Goal: Information Seeking & Learning: Understand process/instructions

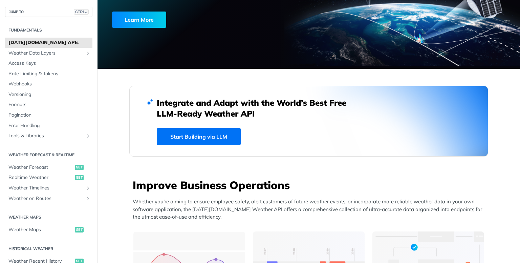
scroll to position [135, 0]
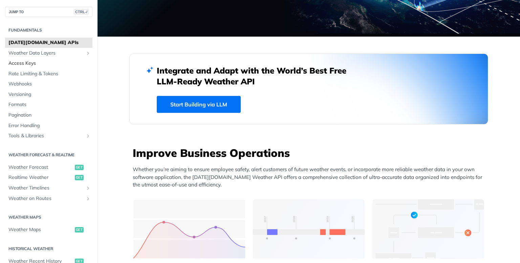
click at [24, 62] on span "Access Keys" at bounding box center [49, 63] width 82 height 7
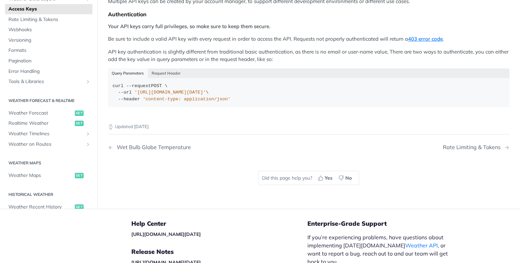
scroll to position [169, 0]
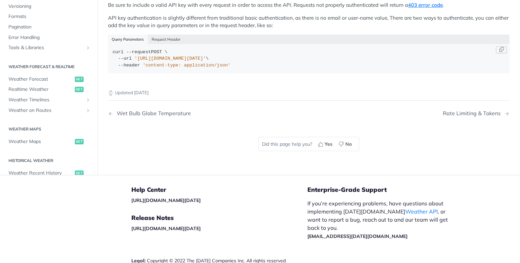
click at [145, 56] on span "'[URL][DOMAIN_NAME][DATE]'" at bounding box center [169, 58] width 71 height 5
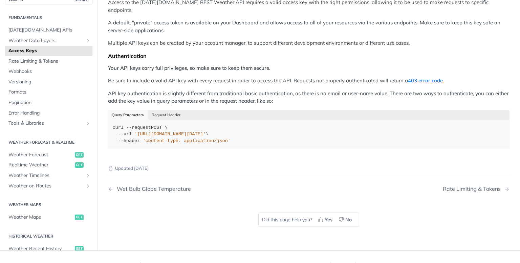
scroll to position [93, 0]
drag, startPoint x: 150, startPoint y: 119, endPoint x: 176, endPoint y: 121, distance: 26.1
click at [176, 125] on div "curl --request POST \ --url '[URL][DOMAIN_NAME][DATE]' \ --header 'content-type…" at bounding box center [309, 135] width 392 height 20
click at [176, 125] on div "curl --request POST \ --url 'https://api.tomorrow.io/v4/locations?apikey=API_KE…" at bounding box center [309, 135] width 392 height 20
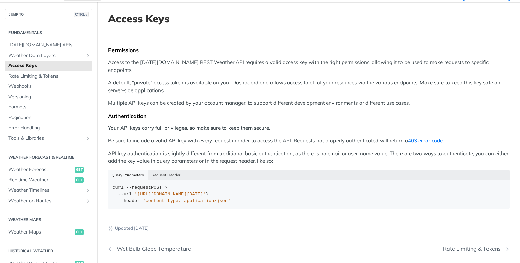
scroll to position [0, 0]
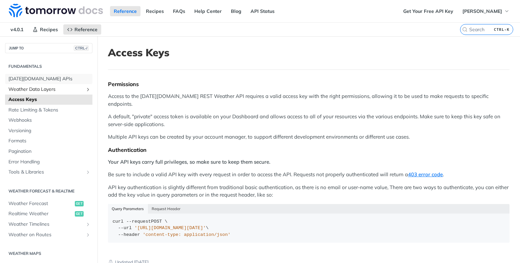
drag, startPoint x: 31, startPoint y: 79, endPoint x: 34, endPoint y: 84, distance: 5.9
click at [31, 79] on span "Tomorrow.io APIs" at bounding box center [49, 78] width 82 height 7
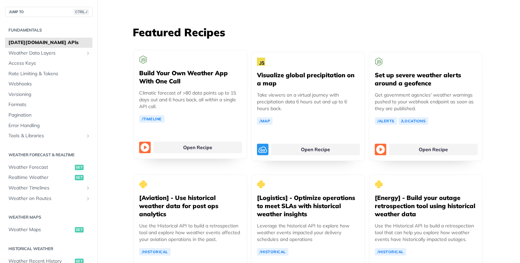
scroll to position [1252, 0]
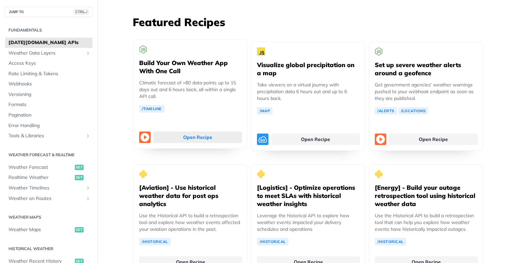
click at [189, 131] on link "Open Recipe" at bounding box center [197, 137] width 89 height 12
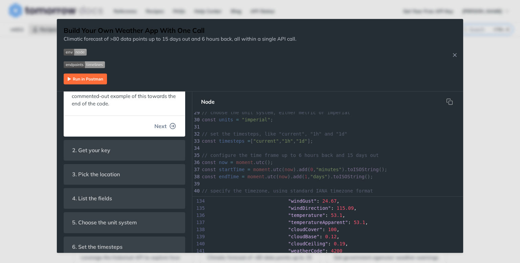
click at [163, 126] on button "Next" at bounding box center [165, 126] width 32 height 14
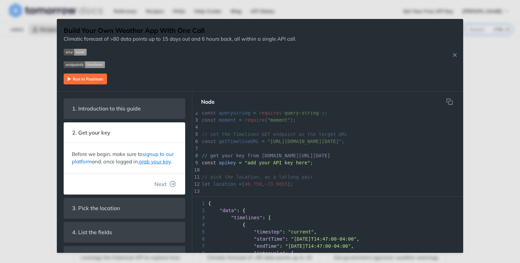
click at [150, 154] on link "signup to our platform" at bounding box center [123, 158] width 102 height 14
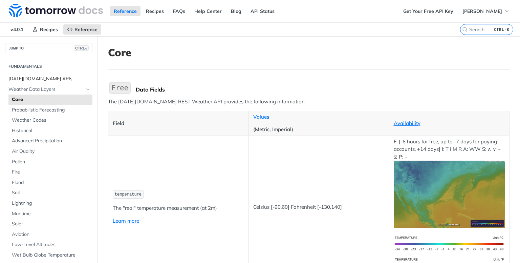
click at [30, 77] on span "[DATE][DOMAIN_NAME] APIs" at bounding box center [49, 78] width 82 height 7
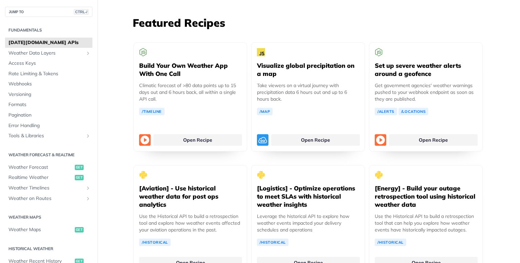
scroll to position [1252, 0]
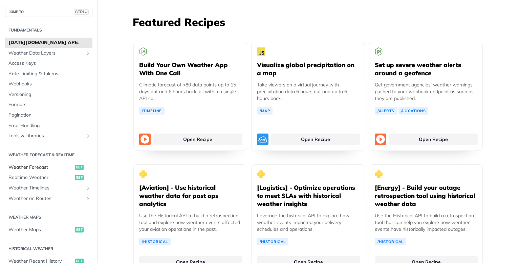
click at [27, 165] on span "Weather Forecast" at bounding box center [40, 167] width 65 height 7
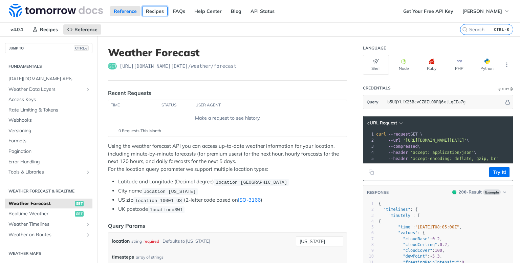
click at [150, 11] on link "Recipes" at bounding box center [154, 11] width 25 height 10
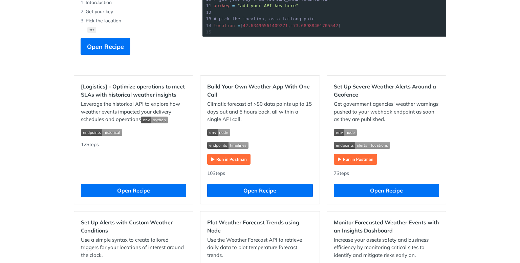
scroll to position [169, 0]
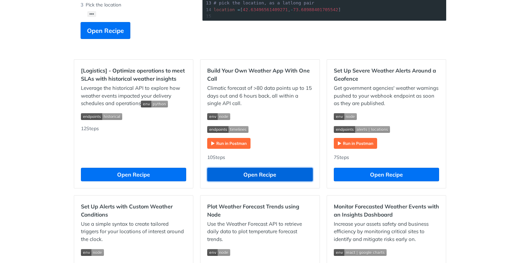
click at [244, 172] on button "Open Recipe" at bounding box center [259, 175] width 105 height 14
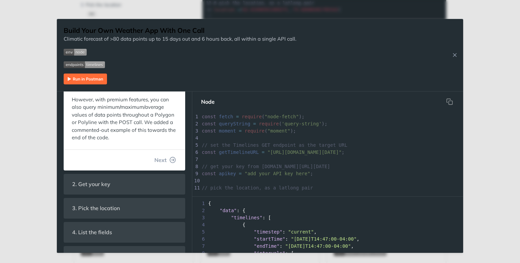
scroll to position [135, 0]
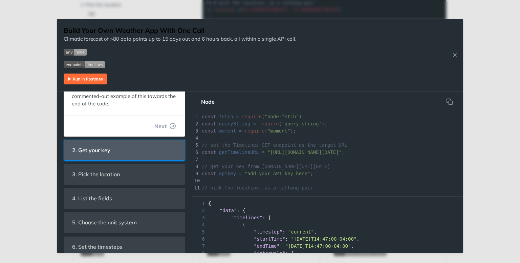
click at [103, 151] on span "2. Get your key" at bounding box center [91, 149] width 48 height 13
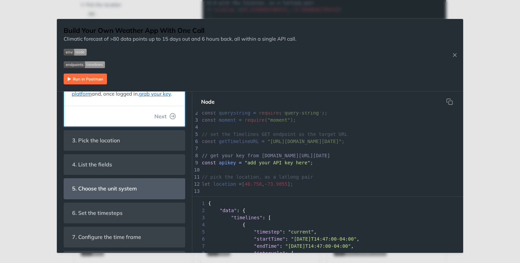
scroll to position [34, 0]
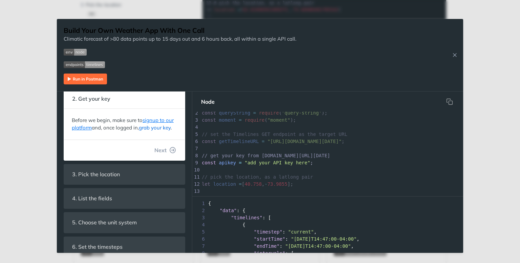
click at [154, 129] on link "grab your key" at bounding box center [155, 127] width 32 height 6
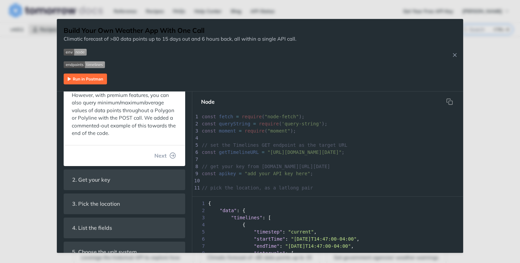
scroll to position [135, 0]
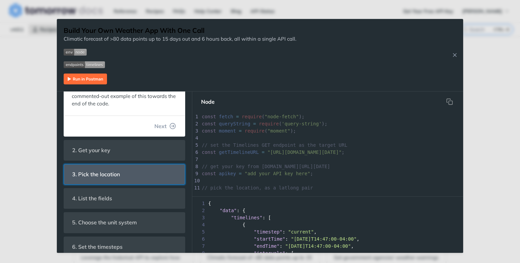
click at [119, 174] on span "3. Pick the location" at bounding box center [95, 174] width 57 height 13
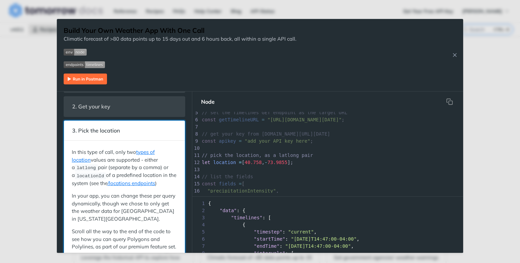
scroll to position [0, 0]
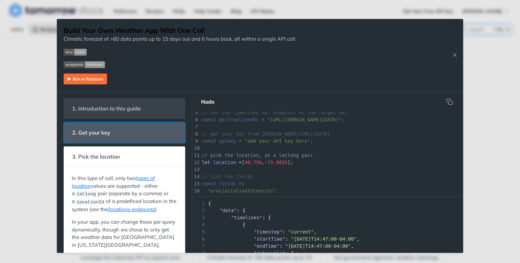
click at [107, 131] on span "2. Get your key" at bounding box center [91, 132] width 48 height 13
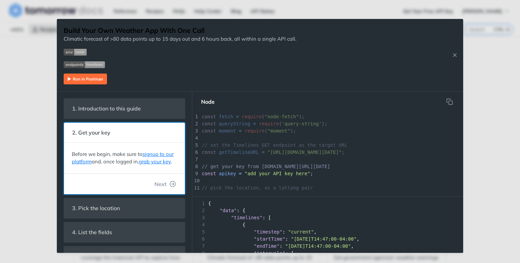
scroll to position [11, 0]
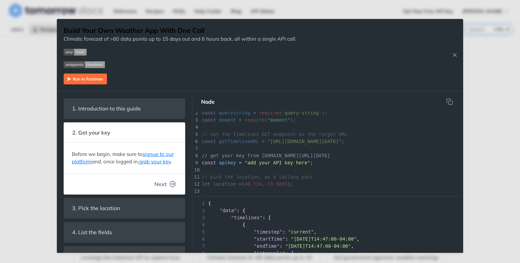
click at [162, 188] on button "Next" at bounding box center [165, 184] width 32 height 14
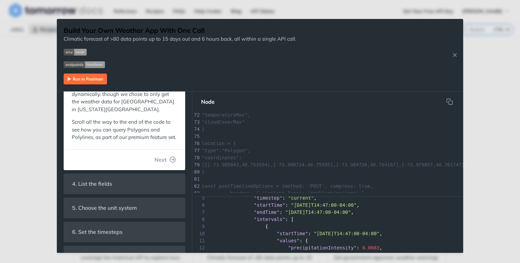
scroll to position [634, 0]
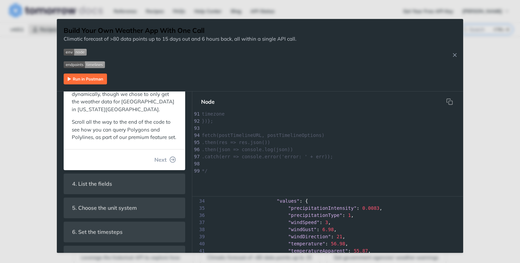
drag, startPoint x: 395, startPoint y: 60, endPoint x: 398, endPoint y: 36, distance: 23.6
click at [398, 36] on div "Build Your Own Weather App With One Call Climatic forecast of >80 data points u…" at bounding box center [260, 55] width 406 height 72
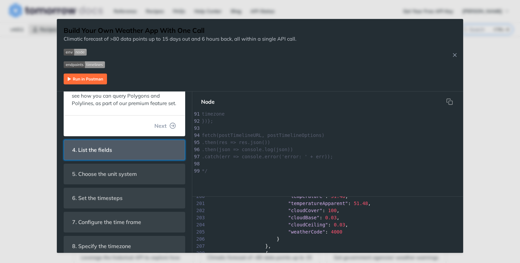
click at [107, 156] on span "4. List the fields" at bounding box center [91, 149] width 49 height 13
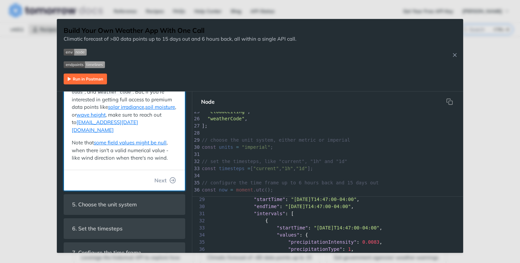
scroll to position [186, 0]
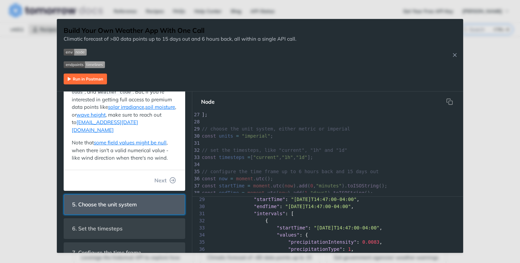
click at [122, 198] on span "5. Choose the unit system" at bounding box center [104, 204] width 74 height 13
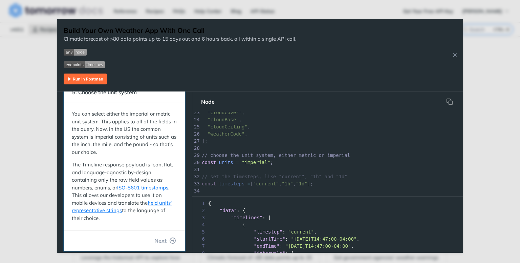
scroll to position [102, 0]
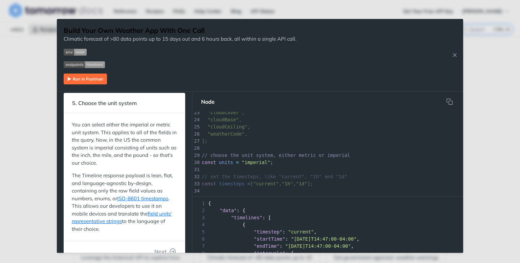
click at [79, 64] on img "Expand image" at bounding box center [84, 64] width 41 height 7
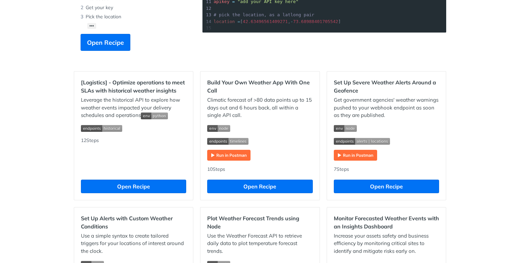
scroll to position [169, 0]
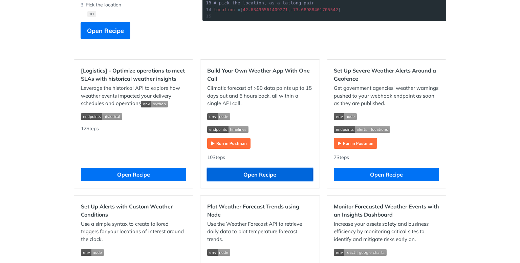
click at [254, 174] on button "Open Recipe" at bounding box center [259, 175] width 105 height 14
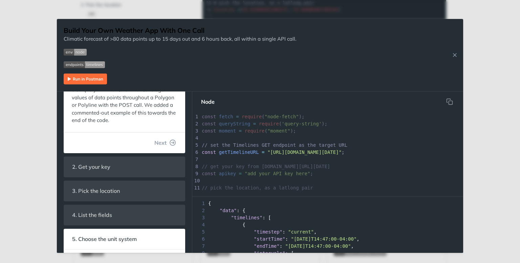
scroll to position [135, 0]
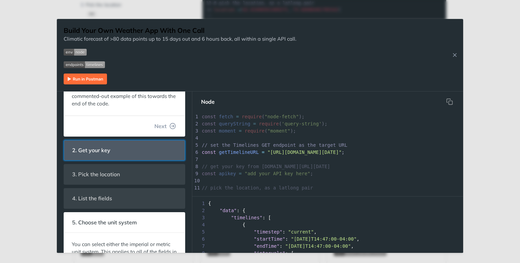
click at [118, 147] on header "2. Get your key" at bounding box center [124, 150] width 121 height 20
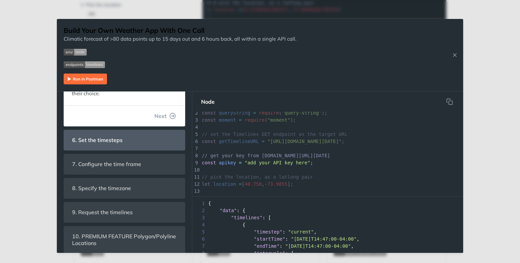
scroll to position [302, 0]
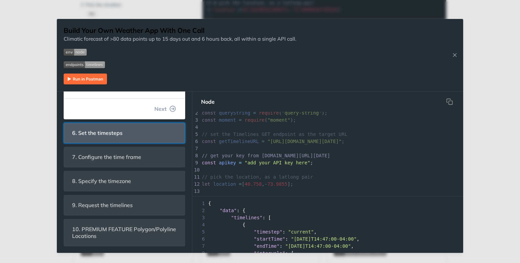
click at [103, 133] on span "6. Set the timesteps" at bounding box center [97, 132] width 60 height 13
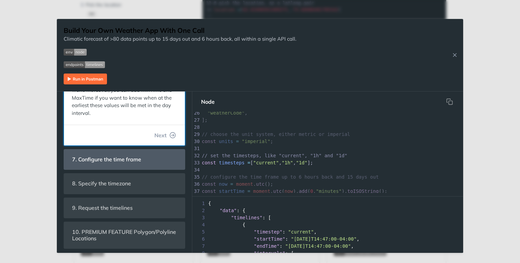
scroll to position [477, 0]
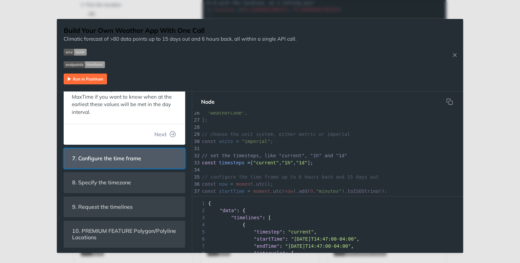
click at [108, 156] on span "7. Configure the time frame" at bounding box center [106, 158] width 79 height 13
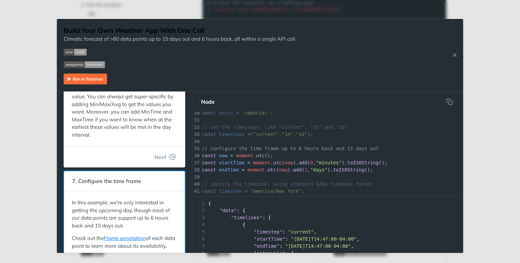
scroll to position [295, 0]
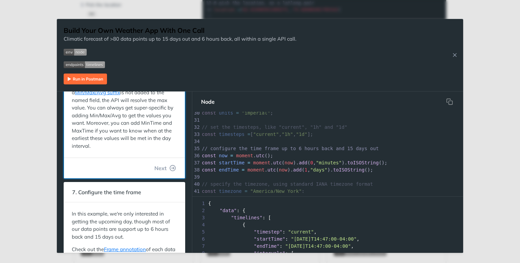
click at [132, 132] on p "Given that we asked for the 1d timesteps, it's important to highlight that when…" at bounding box center [124, 111] width 105 height 76
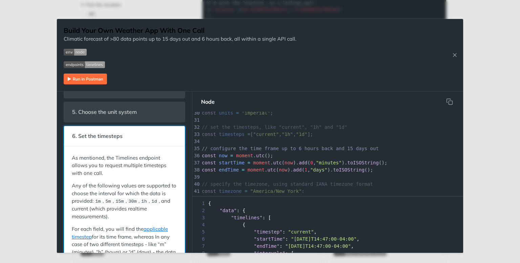
scroll to position [92, 0]
click at [100, 136] on span "6. Set the timesteps" at bounding box center [97, 136] width 60 height 13
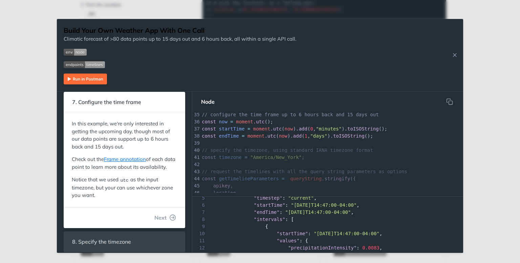
scroll to position [397, 0]
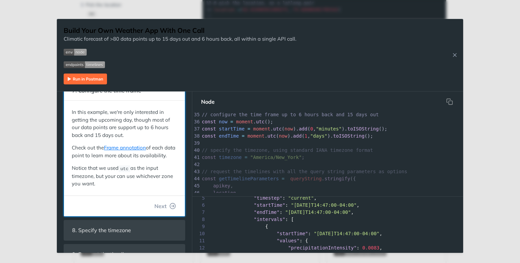
click at [143, 128] on p "In this example, we're only interested in getting the upcoming day, though most…" at bounding box center [124, 123] width 105 height 30
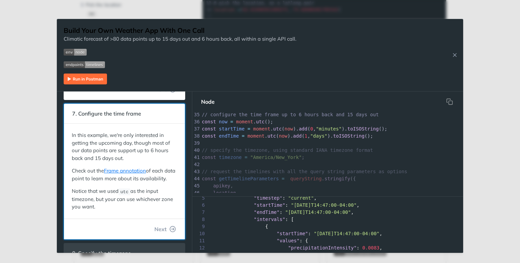
scroll to position [363, 0]
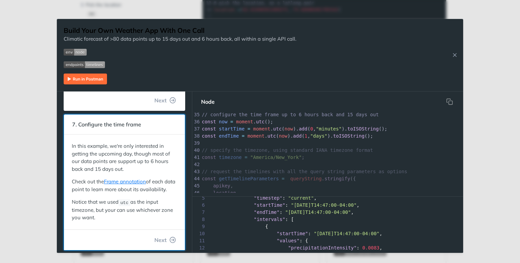
click at [131, 125] on span "7. Configure the time frame" at bounding box center [106, 124] width 79 height 13
click at [74, 123] on span "7. Configure the time frame" at bounding box center [106, 124] width 79 height 13
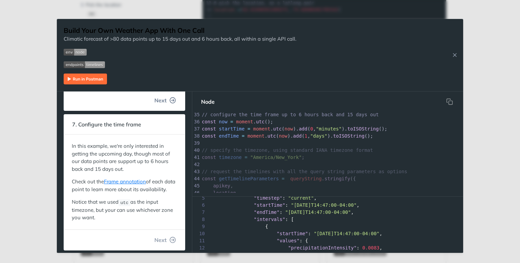
click at [170, 100] on icon "button" at bounding box center [173, 100] width 6 height 6
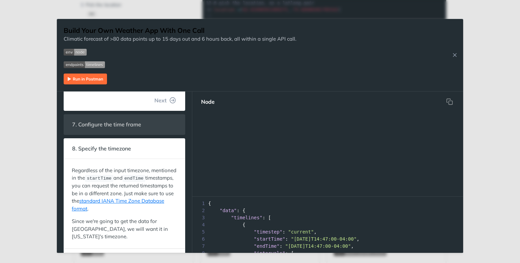
scroll to position [238, 0]
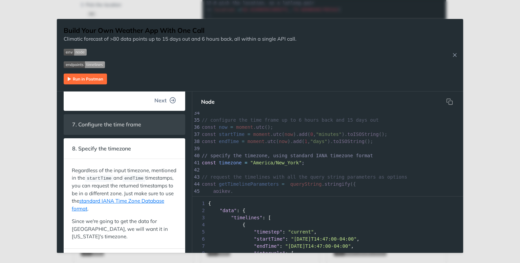
click at [170, 99] on icon "button" at bounding box center [173, 100] width 6 height 6
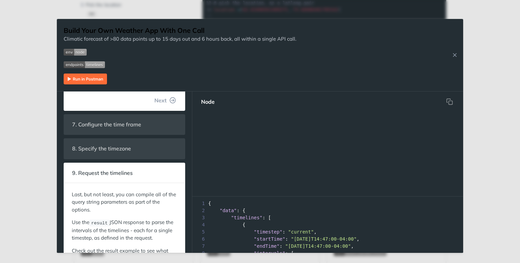
scroll to position [291, 0]
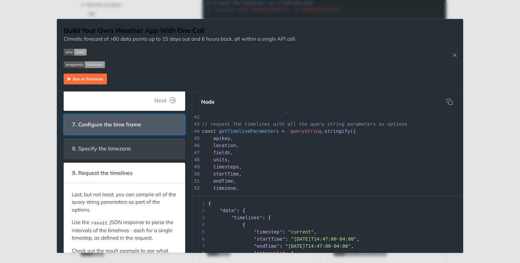
click at [139, 122] on span "7. Configure the time frame" at bounding box center [106, 124] width 79 height 13
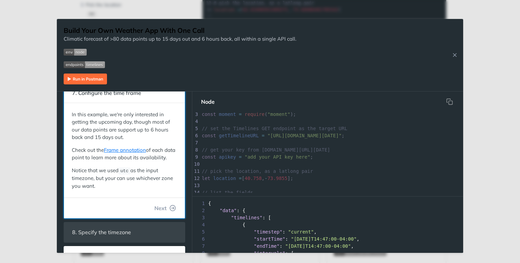
scroll to position [17, 0]
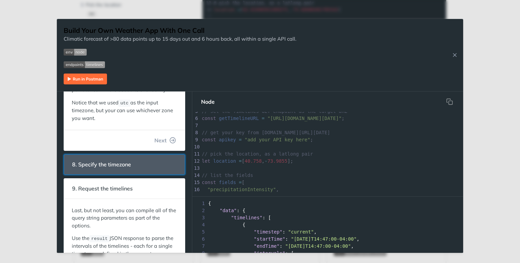
drag, startPoint x: 121, startPoint y: 172, endPoint x: 129, endPoint y: 170, distance: 7.9
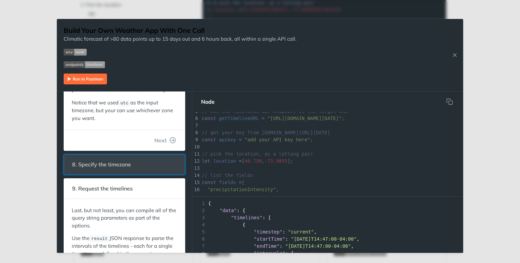
click at [122, 171] on span "8. Specify the timezone" at bounding box center [101, 164] width 68 height 13
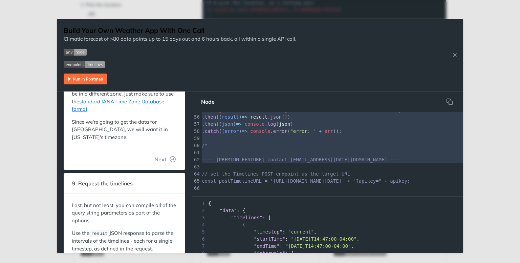
type textarea "fetch(getTimelineURL + "?" + getTimelineParameters, {method: "GET", compress: t…"
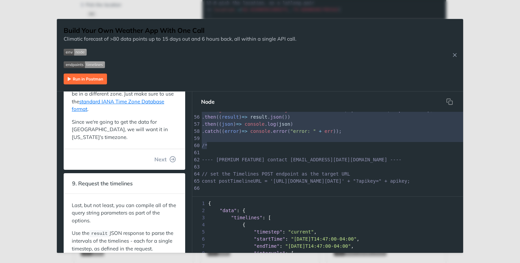
drag, startPoint x: 439, startPoint y: 187, endPoint x: 435, endPoint y: 142, distance: 44.5
click at [435, 142] on div "32 // set the timesteps, like "current", "1h" and "1d" 33 const timesteps = [ "…" at bounding box center [355, 96] width 311 height 306
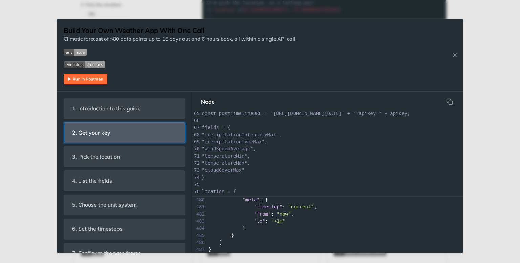
click at [99, 130] on span "2. Get your key" at bounding box center [91, 132] width 48 height 13
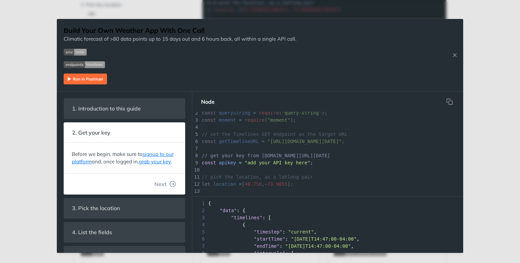
click at [91, 82] on img "Expand image" at bounding box center [85, 78] width 43 height 11
